Goal: Obtain resource: Obtain resource

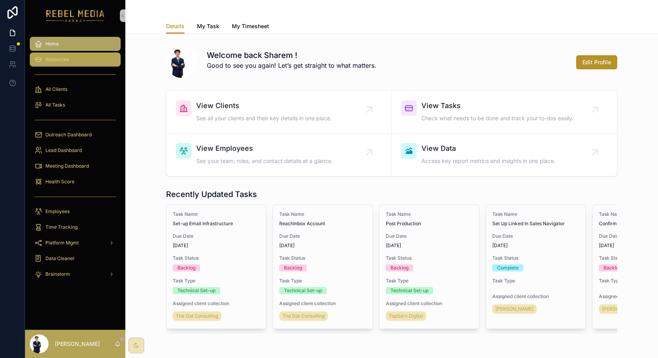
click at [69, 64] on div "Resources" at bounding box center [74, 59] width 81 height 13
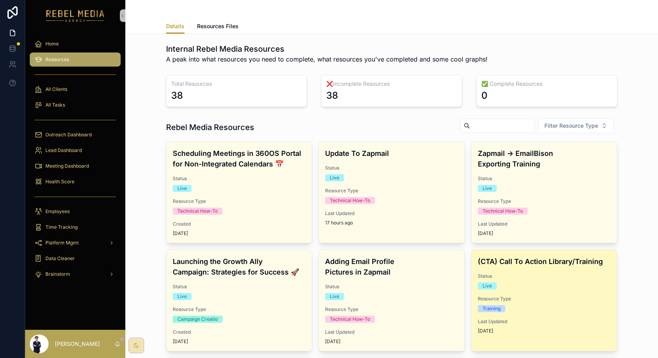
click at [514, 259] on h4 "(CTA) Call To Action Library/Training" at bounding box center [544, 261] width 133 height 11
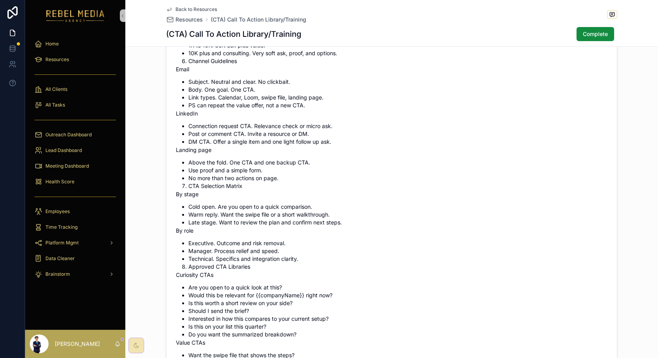
scroll to position [492, 0]
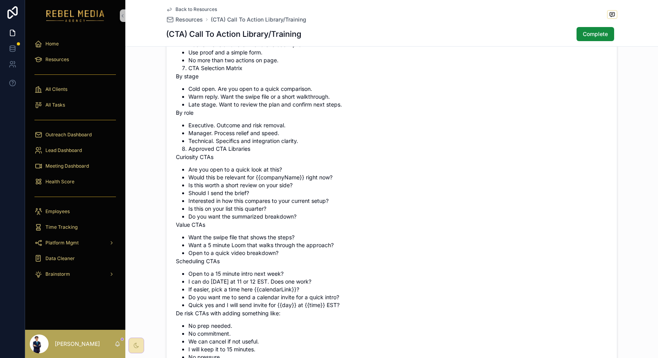
click at [266, 209] on li "Is this on your list this quarter?" at bounding box center [397, 209] width 419 height 8
drag, startPoint x: 267, startPoint y: 208, endPoint x: 190, endPoint y: 209, distance: 77.2
click at [190, 209] on li "Is this on your list this quarter?" at bounding box center [397, 209] width 419 height 8
drag, startPoint x: 185, startPoint y: 177, endPoint x: 331, endPoint y: 176, distance: 145.8
click at [331, 176] on li "Would this be relevant for {{companyName}} right now?" at bounding box center [397, 178] width 419 height 8
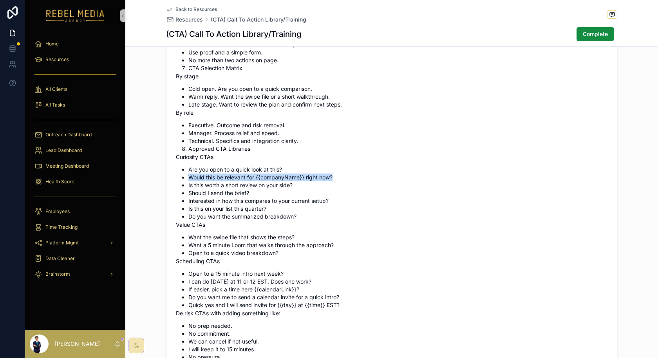
copy li "Would this be relevant for {{companyName}} right now?"
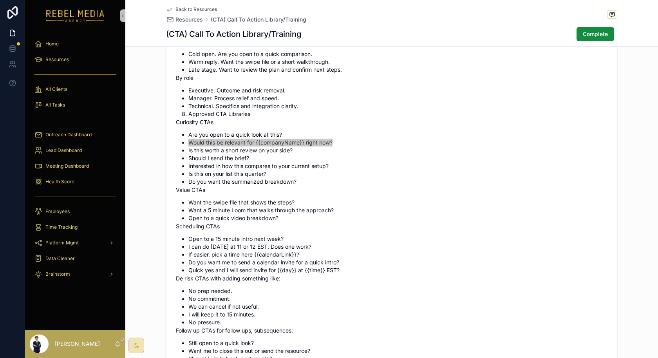
scroll to position [563, 0]
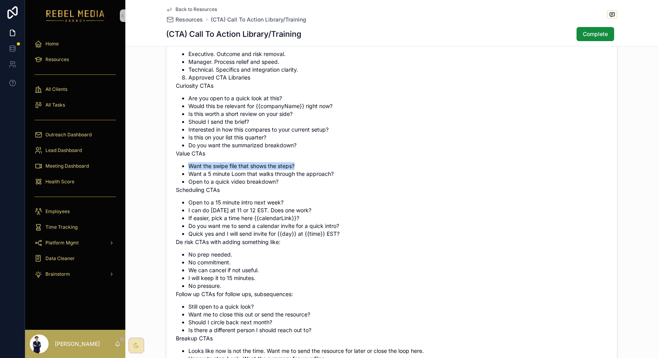
drag, startPoint x: 295, startPoint y: 165, endPoint x: 177, endPoint y: 167, distance: 118.0
click at [177, 167] on ul "Want the swipe file that shows the steps? Want a 5 minute Loom that walks throu…" at bounding box center [392, 174] width 432 height 24
copy li "Want the swipe file that shows the steps?"
click at [282, 201] on li "Open to a 15 minute intro next week?" at bounding box center [397, 203] width 419 height 8
drag, startPoint x: 282, startPoint y: 201, endPoint x: 186, endPoint y: 203, distance: 95.6
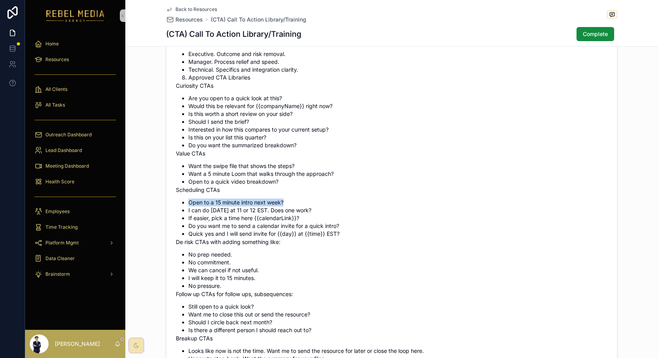
click at [188, 203] on li "Open to a 15 minute intro next week?" at bounding box center [397, 203] width 419 height 8
copy li "Open to a 15 minute intro next week?"
drag, startPoint x: 339, startPoint y: 224, endPoint x: 186, endPoint y: 226, distance: 152.4
click at [188, 226] on li "Do you want me to send a calendar invite for a quick intro?" at bounding box center [397, 226] width 419 height 8
copy li "Do you want me to send a calendar invite for a quick intro?"
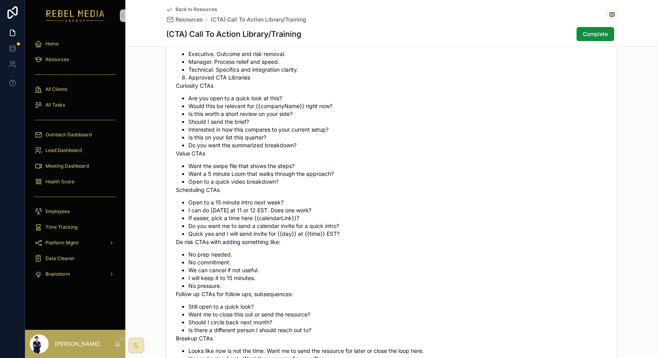
click at [261, 122] on li "Should I send the brief?" at bounding box center [397, 122] width 419 height 8
drag, startPoint x: 296, startPoint y: 112, endPoint x: 185, endPoint y: 114, distance: 111.7
click at [188, 114] on li "Is this worth a short review on your side?" at bounding box center [397, 114] width 419 height 8
copy li "Is this worth a short review on your side?"
click at [334, 131] on li "Interested in how this compares to your current setup?" at bounding box center [397, 130] width 419 height 8
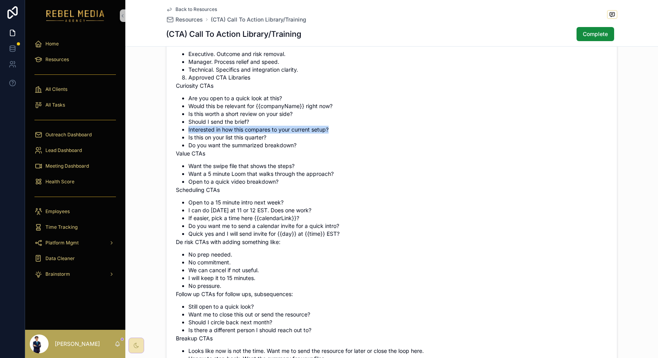
drag, startPoint x: 333, startPoint y: 129, endPoint x: 185, endPoint y: 127, distance: 147.7
click at [188, 127] on li "Interested in how this compares to your current setup?" at bounding box center [397, 130] width 419 height 8
copy li "Interested in how this compares to your current setup?"
